Goal: Transaction & Acquisition: Purchase product/service

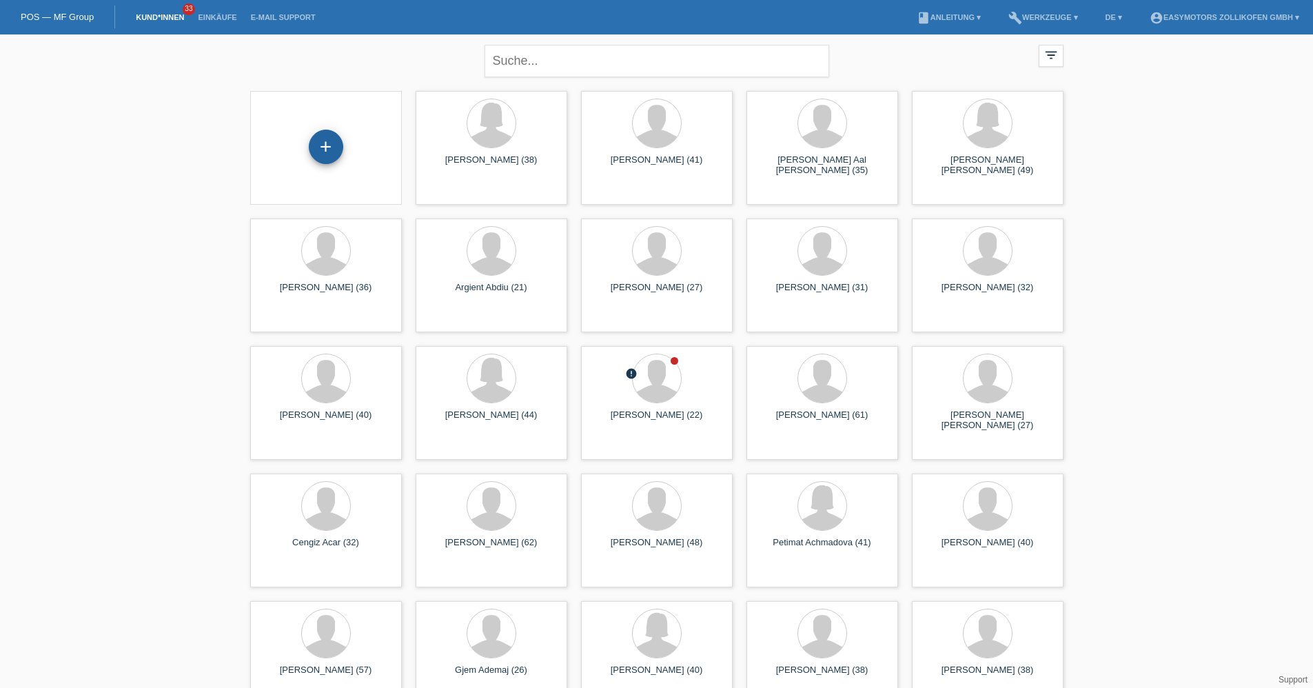
click at [328, 145] on div "+" at bounding box center [326, 147] width 34 height 34
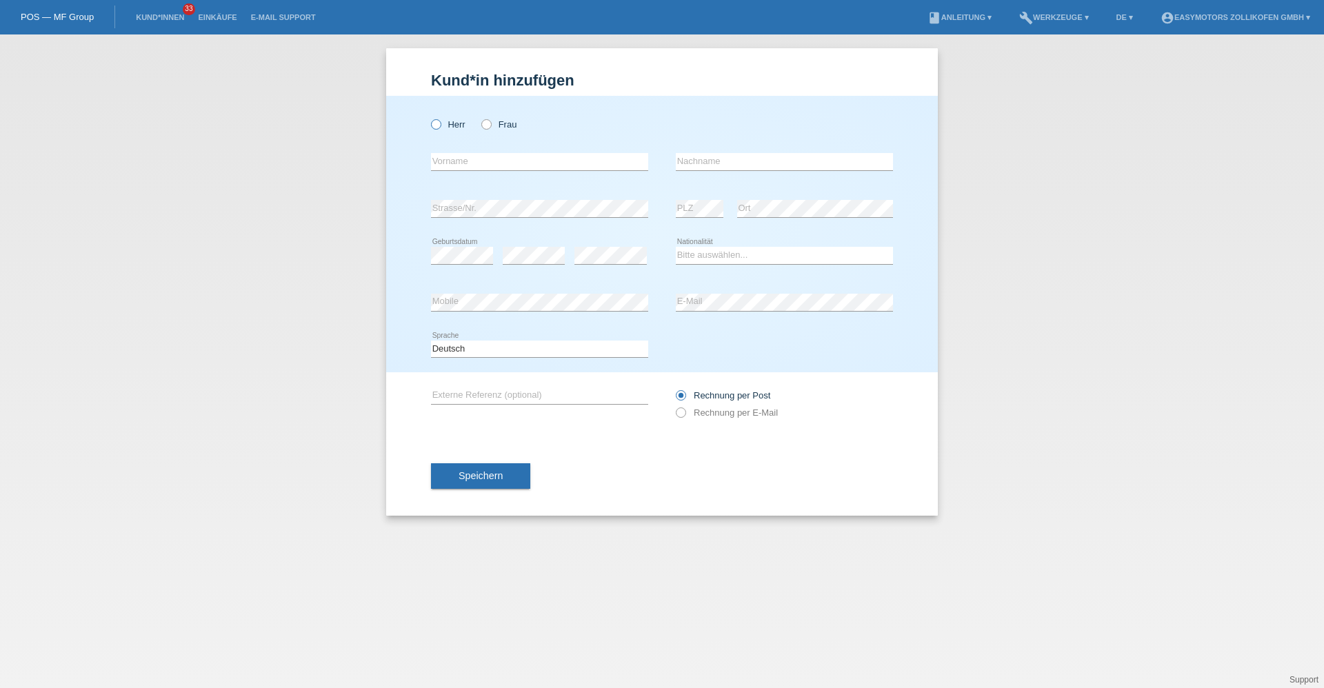
click at [462, 123] on label "Herr" at bounding box center [448, 124] width 34 height 10
click at [440, 123] on input "Herr" at bounding box center [435, 123] width 9 height 9
radio input "true"
click at [492, 127] on label "Frau" at bounding box center [498, 124] width 35 height 10
click at [490, 127] on input "Frau" at bounding box center [485, 123] width 9 height 9
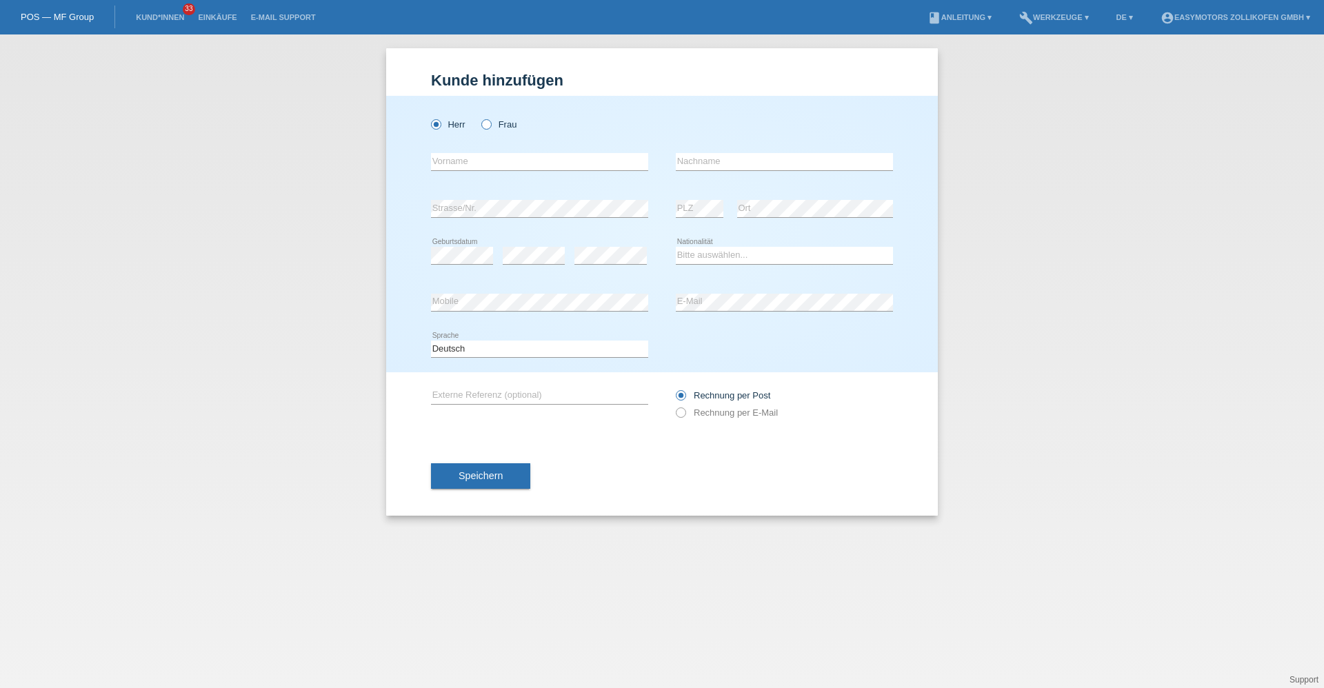
radio input "true"
click at [476, 172] on div "error Vorname" at bounding box center [539, 162] width 217 height 47
click at [476, 170] on div "error Vorname" at bounding box center [539, 162] width 217 height 18
type input "Mevljura"
type input "[PERSON_NAME]"
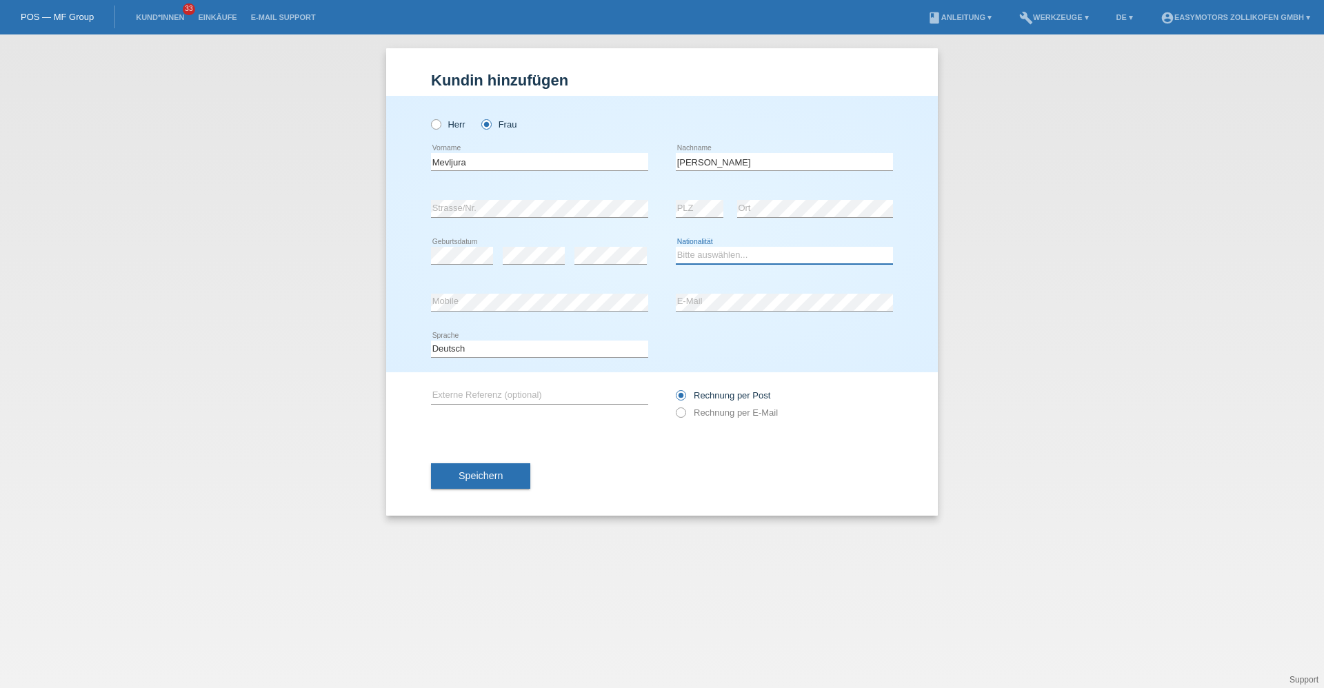
click at [769, 262] on select "Bitte auswählen... Schweiz Deutschland Liechtenstein Österreich ------------ Af…" at bounding box center [784, 255] width 217 height 17
select select "CH"
click at [676, 247] on select "Bitte auswählen... Schweiz Deutschland Liechtenstein Österreich ------------ Af…" at bounding box center [784, 255] width 217 height 17
click at [483, 481] on button "Speichern" at bounding box center [480, 476] width 99 height 26
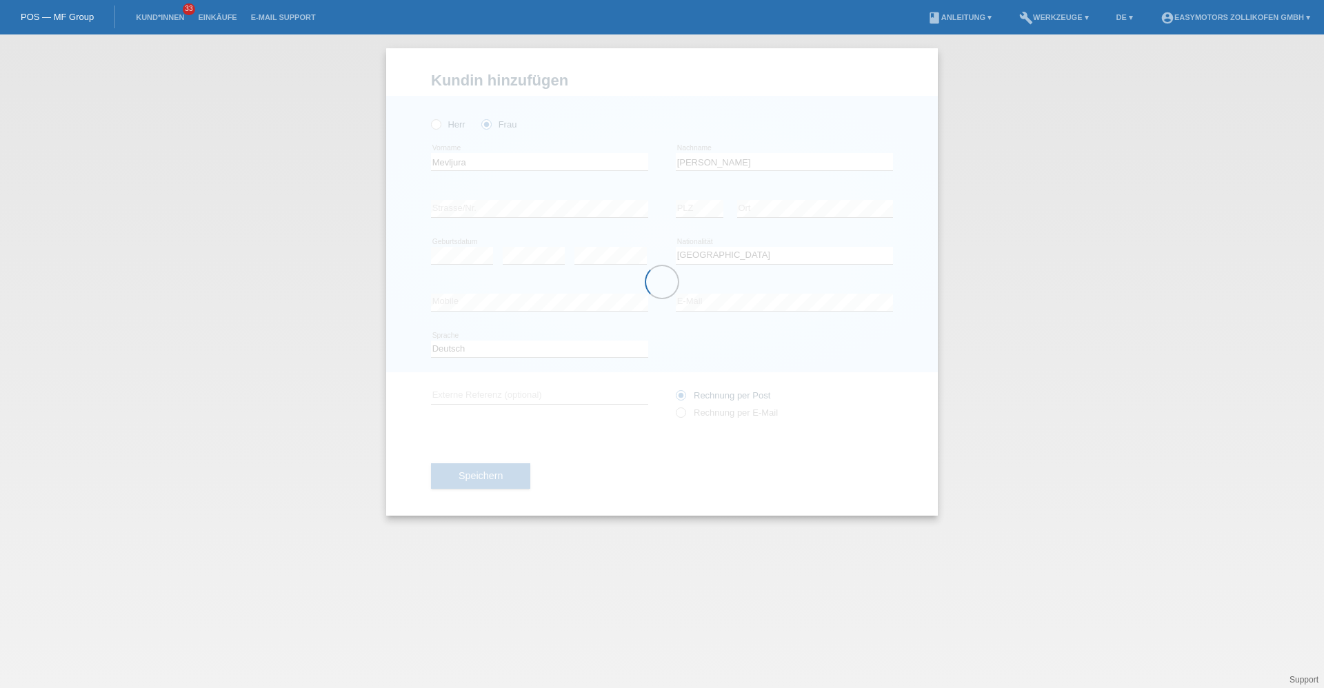
click at [503, 484] on div at bounding box center [662, 281] width 552 height 467
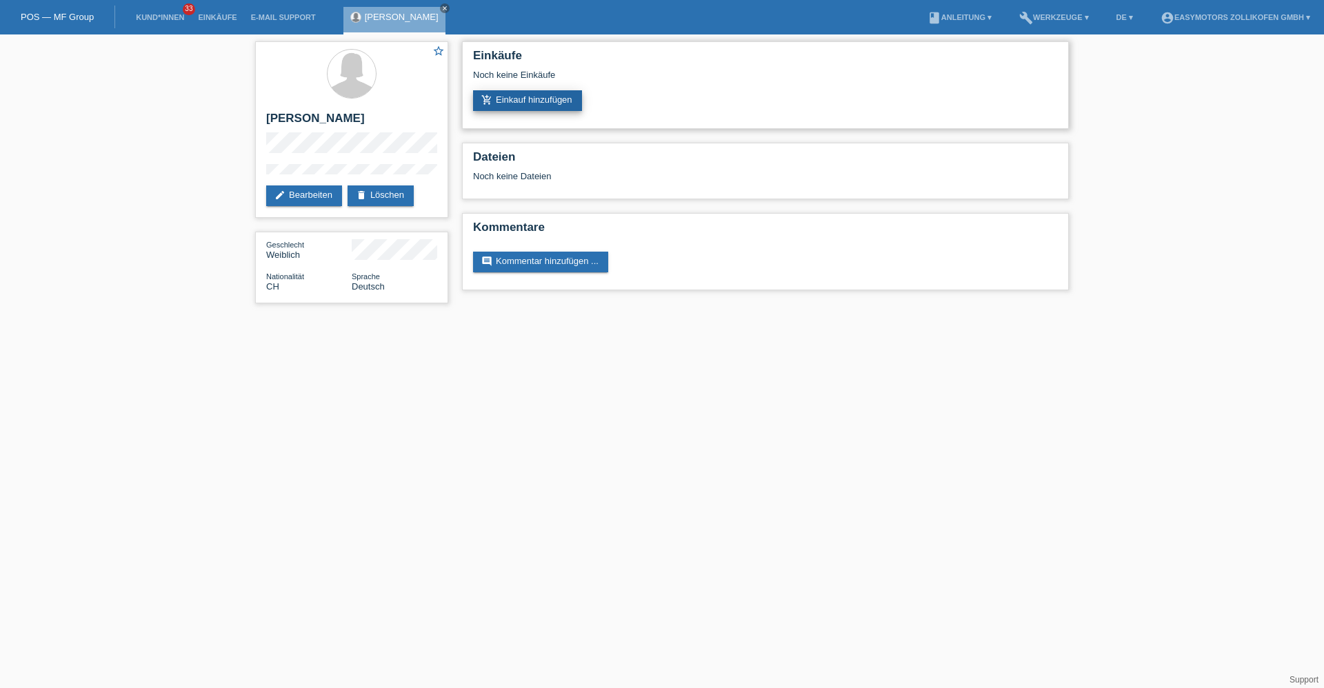
click at [543, 103] on link "add_shopping_cart Einkauf hinzufügen" at bounding box center [527, 100] width 109 height 21
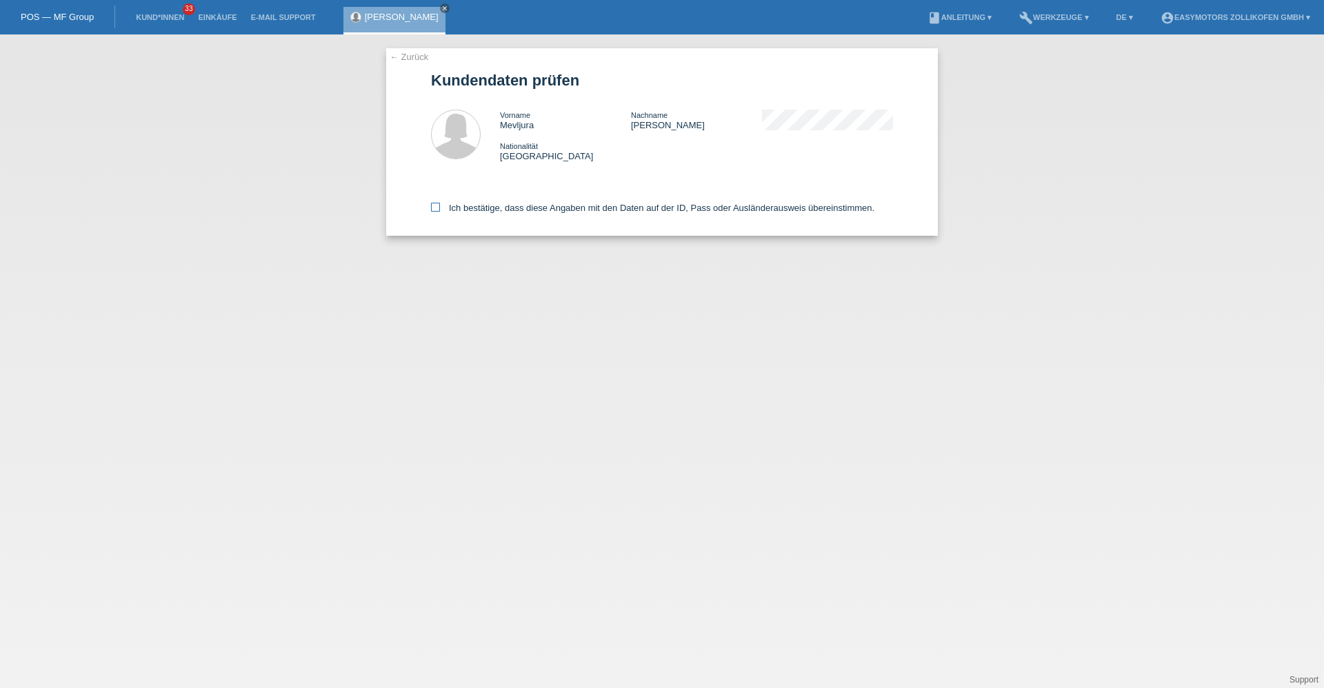
click at [504, 205] on label "Ich bestätige, dass diese Angaben mit den Daten auf der ID, Pass oder Ausländer…" at bounding box center [652, 208] width 443 height 10
click at [440, 205] on input "Ich bestätige, dass diese Angaben mit den Daten auf der ID, Pass oder Ausländer…" at bounding box center [435, 207] width 9 height 9
checkbox input "true"
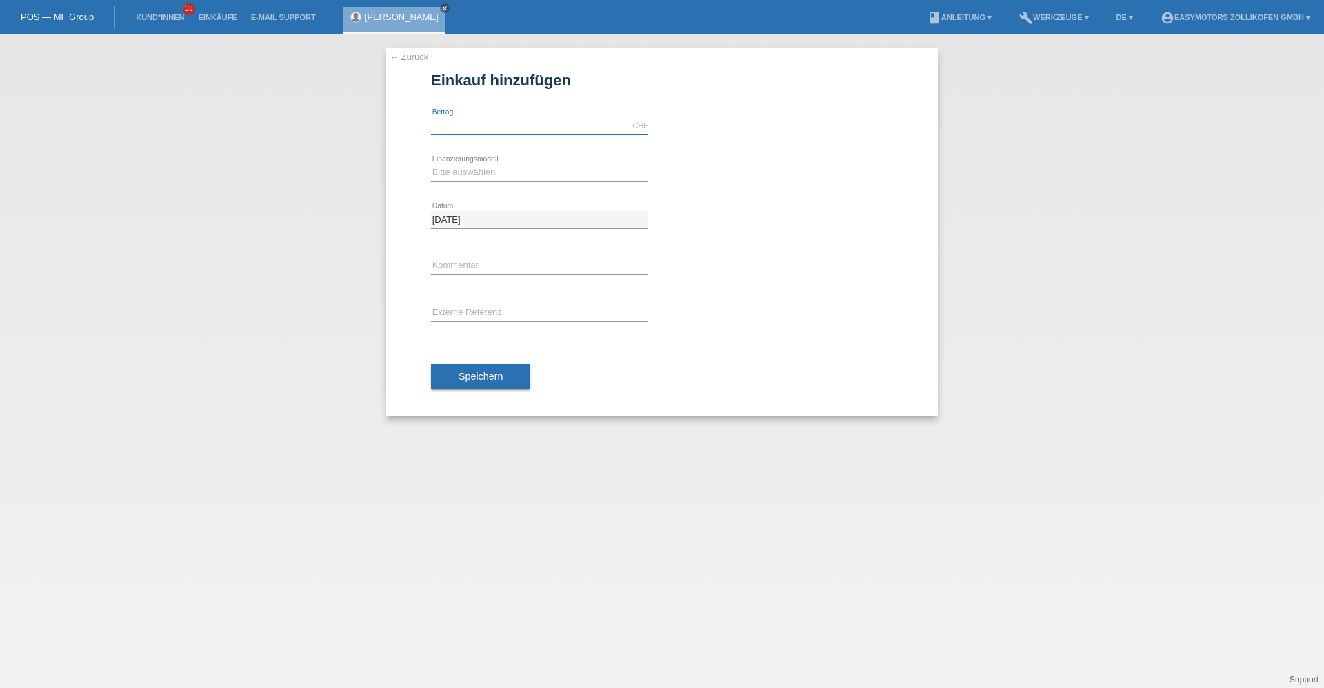
click at [505, 121] on input "text" at bounding box center [539, 125] width 217 height 17
type input "1490.00"
click at [474, 169] on select "Bitte auswählen Fixe Raten Kauf auf Rechnung mit Teilzahlungsoption" at bounding box center [539, 172] width 217 height 17
select select "67"
click at [431, 164] on select "Bitte auswählen Fixe Raten Kauf auf Rechnung mit Teilzahlungsoption" at bounding box center [539, 172] width 217 height 17
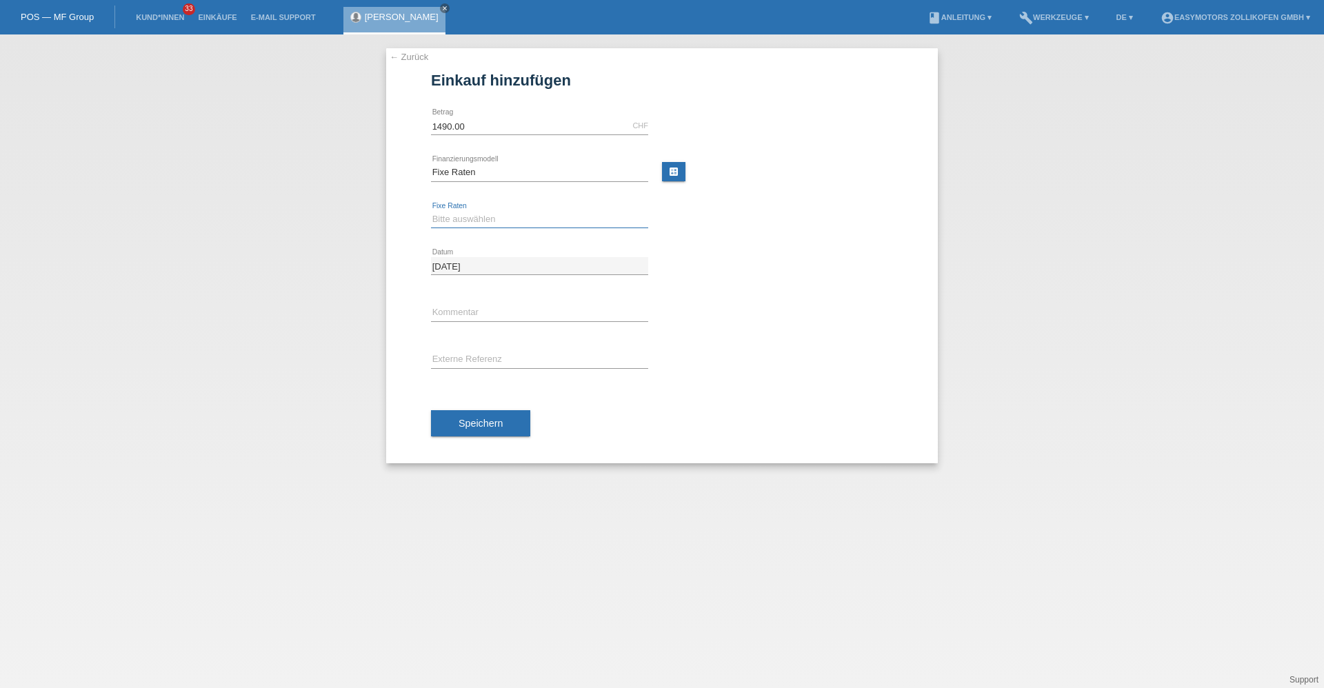
click at [469, 217] on select "Bitte auswählen 12 Raten 24 Raten 36 Raten 48 Raten" at bounding box center [539, 219] width 217 height 17
select select "134"
click at [431, 211] on select "Bitte auswählen 12 Raten 24 Raten 36 Raten 48 Raten" at bounding box center [539, 219] width 217 height 17
click at [494, 417] on button "Speichern" at bounding box center [480, 423] width 99 height 26
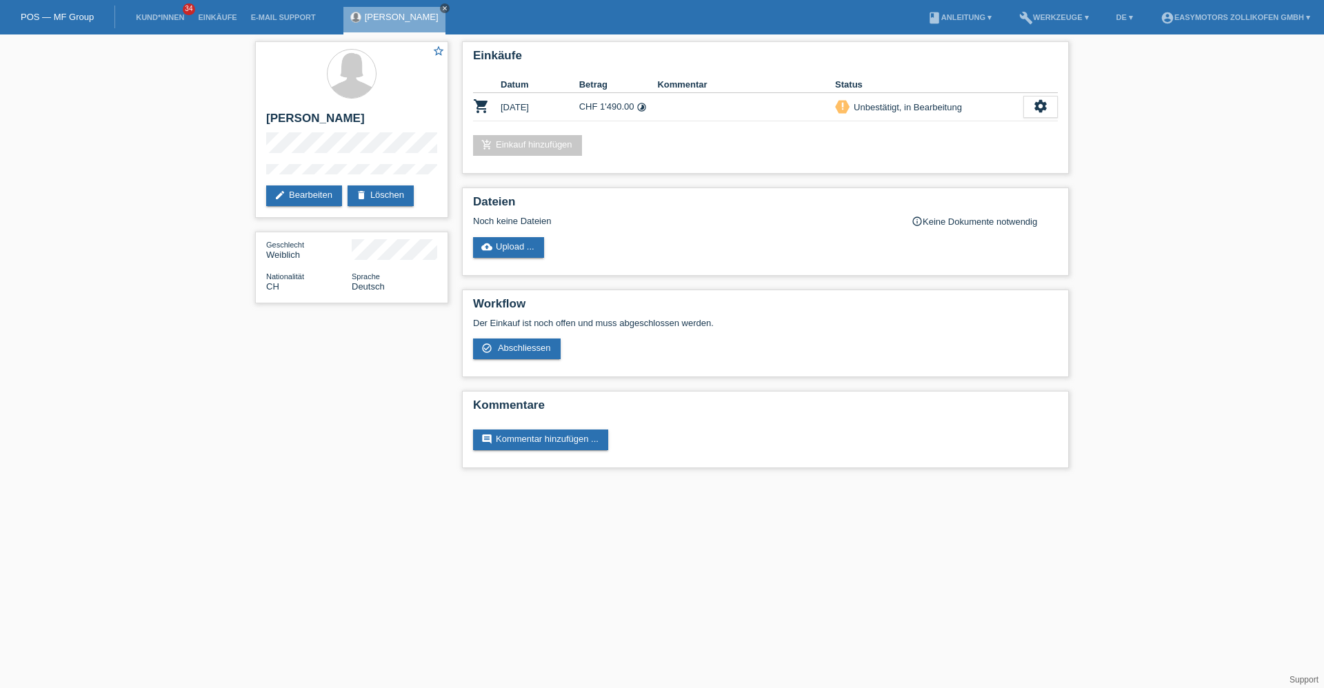
click at [448, 10] on icon "close" at bounding box center [444, 8] width 7 height 7
